Goal: Check status

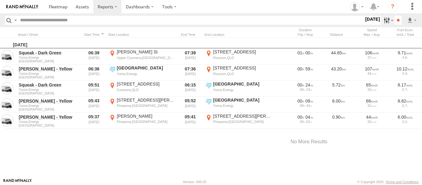
click at [382, 18] on label at bounding box center [388, 20] width 13 height 9
click at [0, 0] on span "Passenger Vehicles" at bounding box center [0, 0] width 0 height 0
click at [0, 0] on label at bounding box center [0, 0] width 0 height 0
click at [395, 22] on input "**" at bounding box center [398, 20] width 7 height 9
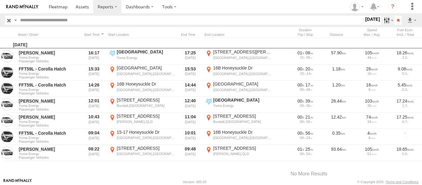
click at [387, 20] on label at bounding box center [388, 20] width 13 height 9
click at [0, 0] on label at bounding box center [0, 0] width 0 height 0
click at [395, 22] on input "**" at bounding box center [398, 20] width 7 height 9
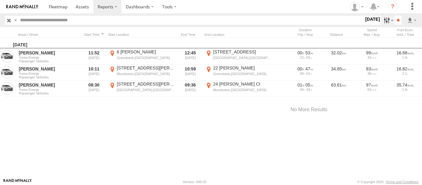
click at [385, 19] on label at bounding box center [388, 20] width 13 height 9
click at [0, 0] on label at bounding box center [0, 0] width 0 height 0
drag, startPoint x: 396, startPoint y: 19, endPoint x: 393, endPoint y: 22, distance: 3.9
click at [396, 19] on input "**" at bounding box center [398, 20] width 7 height 9
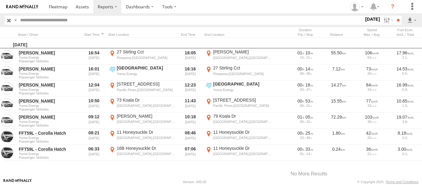
click at [24, 7] on img at bounding box center [22, 7] width 32 height 4
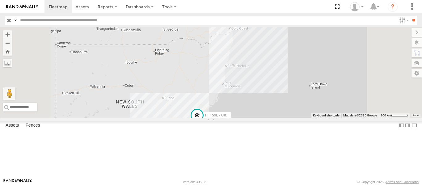
click at [232, 20] on span at bounding box center [225, 12] width 14 height 17
drag, startPoint x: 300, startPoint y: 66, endPoint x: 293, endPoint y: 79, distance: 15.0
click at [293, 79] on div "FFT59L - Corolla Hatch Stephen Rigby Stephen Rigby Passenger Vehicles Little Ed…" at bounding box center [211, 72] width 422 height 91
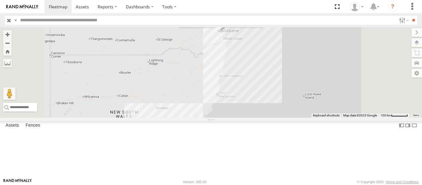
drag, startPoint x: 294, startPoint y: 88, endPoint x: 291, endPoint y: 105, distance: 16.7
click at [291, 105] on div "FFT59L - Corolla Hatch Stephen Rigby Stephen Rigby Passenger Vehicles Little Ed…" at bounding box center [211, 72] width 422 height 91
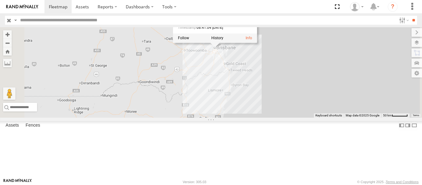
drag, startPoint x: 299, startPoint y: 82, endPoint x: 297, endPoint y: 108, distance: 26.0
click at [297, 108] on div "FFT59L - Corolla Hatch Stephen Rigby Stephen Rigby Passenger Vehicles Little Ed…" at bounding box center [211, 72] width 422 height 91
